Goal: Check status

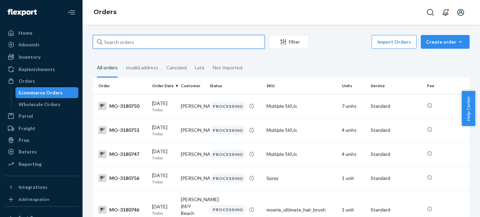
click at [148, 36] on input "text" at bounding box center [179, 42] width 172 height 14
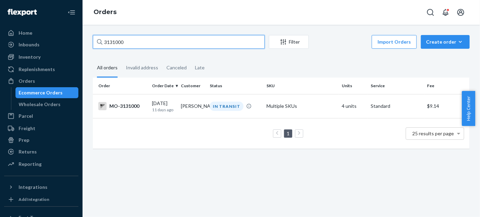
type input "3131000"
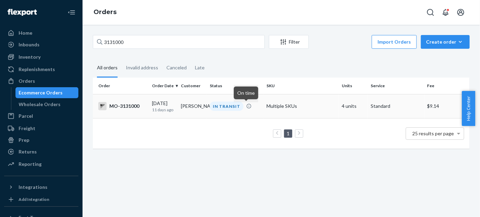
click at [247, 107] on icon at bounding box center [249, 107] width 6 height 6
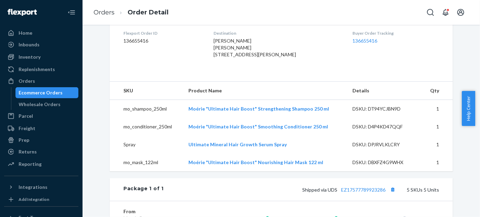
scroll to position [219, 0]
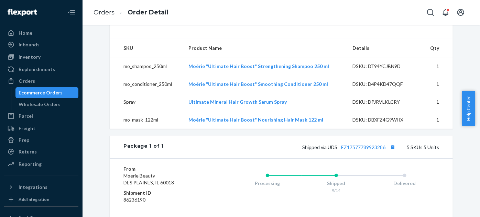
click at [375, 152] on div "Shipped via UDS EZ17577789923286 5 SKUs 5 Units" at bounding box center [302, 147] width 276 height 9
click at [372, 150] on link "EZ17577789923286" at bounding box center [363, 147] width 44 height 6
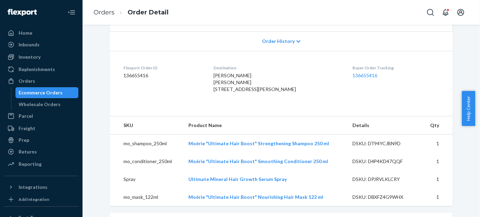
scroll to position [125, 0]
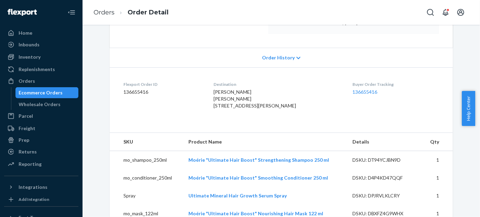
drag, startPoint x: 221, startPoint y: 107, endPoint x: 239, endPoint y: 120, distance: 23.1
click at [239, 120] on dl "Flexport Order ID 136655416 Destination [PERSON_NAME] [PERSON_NAME] [STREET_ADD…" at bounding box center [281, 96] width 343 height 58
copy span "[STREET_ADDRESS]"
